Goal: Task Accomplishment & Management: Use online tool/utility

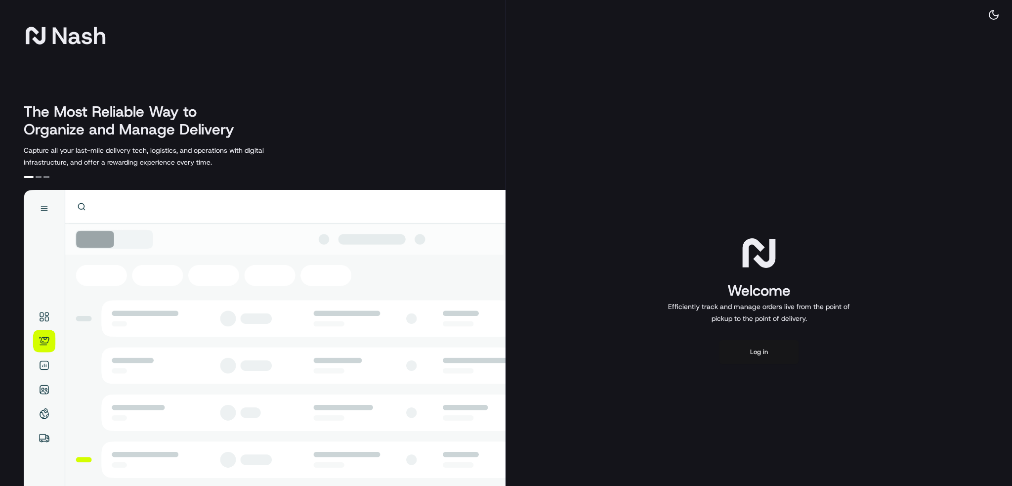
click at [775, 359] on button "Log in" at bounding box center [758, 352] width 79 height 24
